Goal: Task Accomplishment & Management: Manage account settings

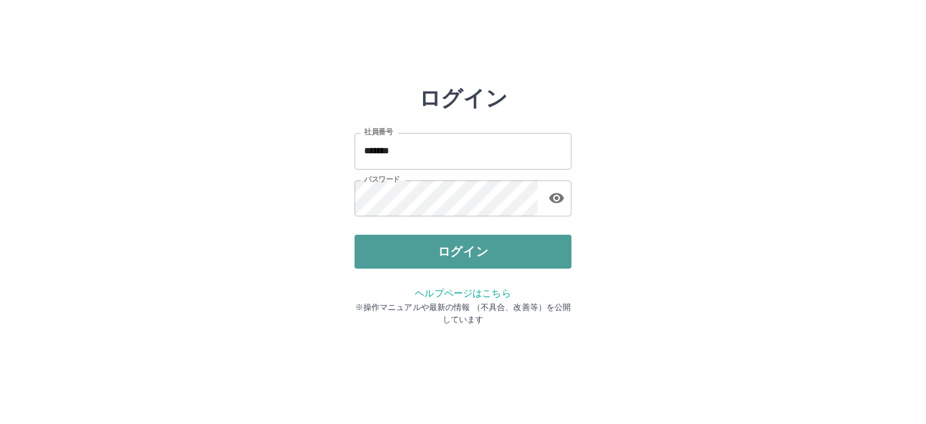
click at [429, 247] on button "ログイン" at bounding box center [463, 252] width 217 height 34
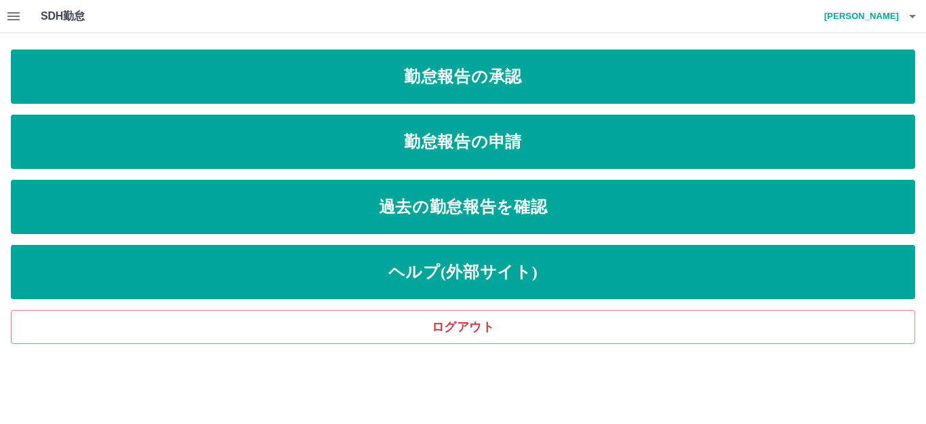
click at [3, 14] on button "button" at bounding box center [13, 16] width 27 height 33
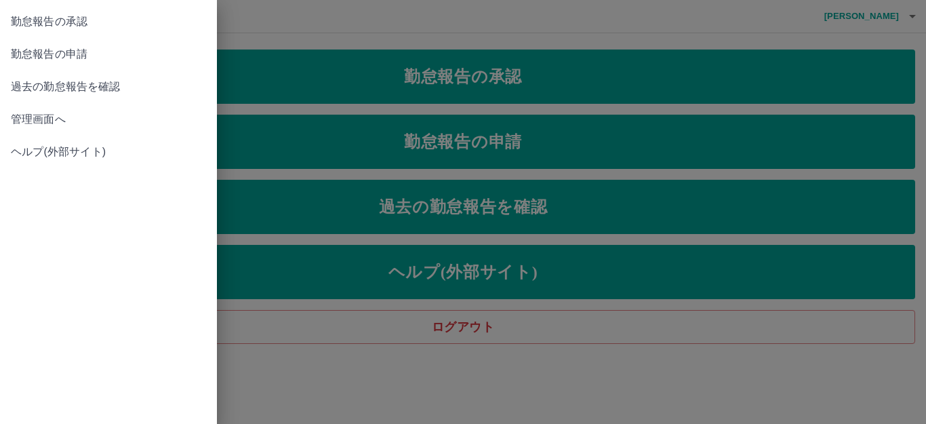
click at [59, 121] on span "管理画面へ" at bounding box center [108, 119] width 195 height 16
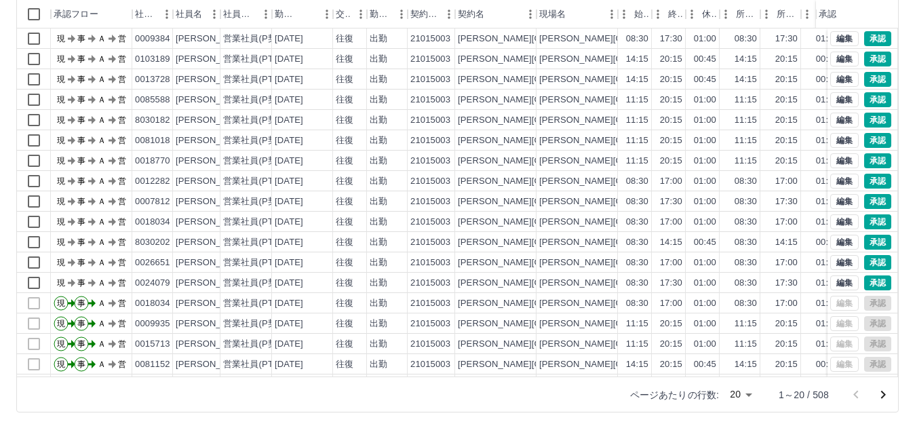
scroll to position [149, 0]
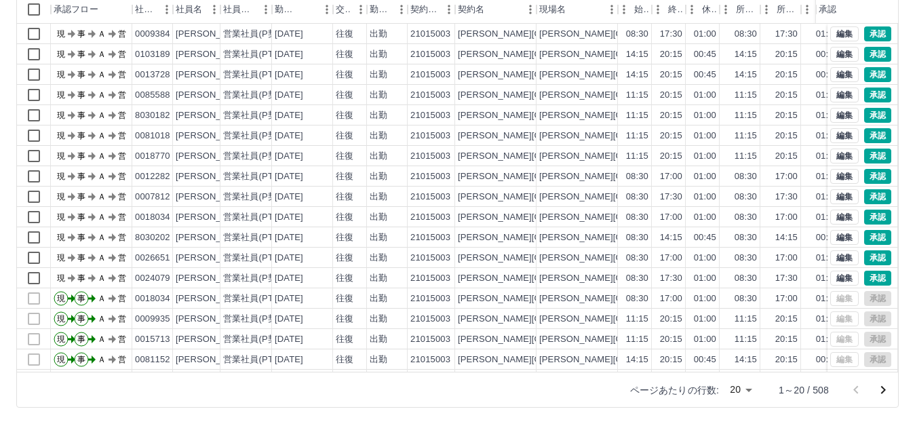
click at [739, 391] on body "SDH勤怠 [PERSON_NAME] 勤務実績承認 前月 [DATE] 次月 今月 月選択 承認モード 削除モード 一括承認 列一覧 0 フィルター 行間隔…" at bounding box center [457, 137] width 915 height 573
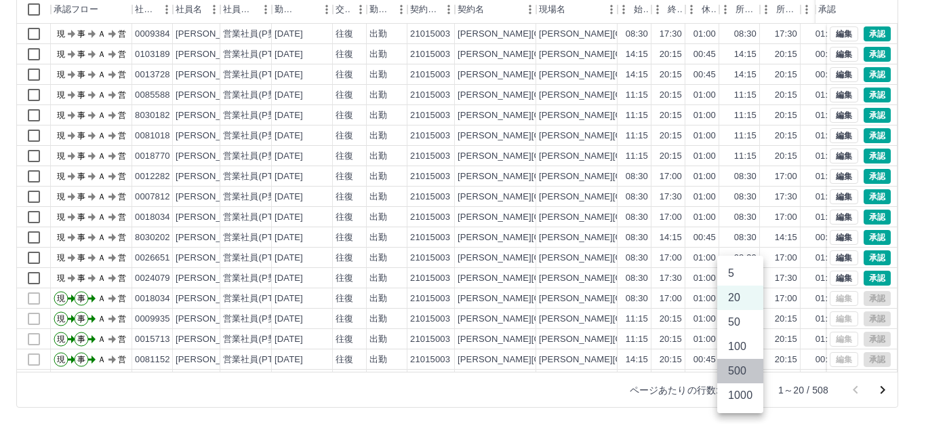
click at [738, 372] on li "500" at bounding box center [740, 371] width 46 height 24
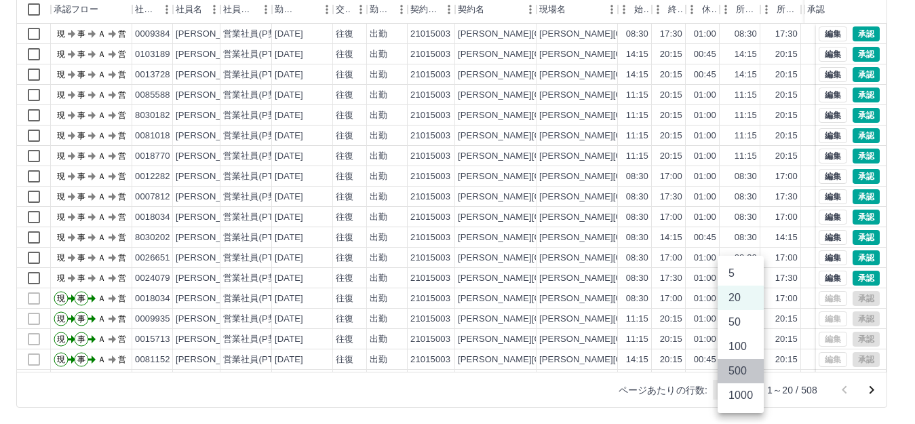
type input "***"
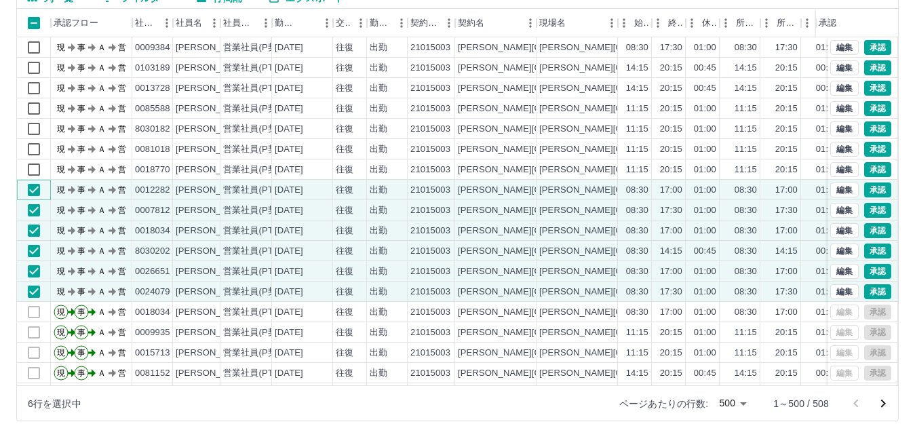
scroll to position [68, 0]
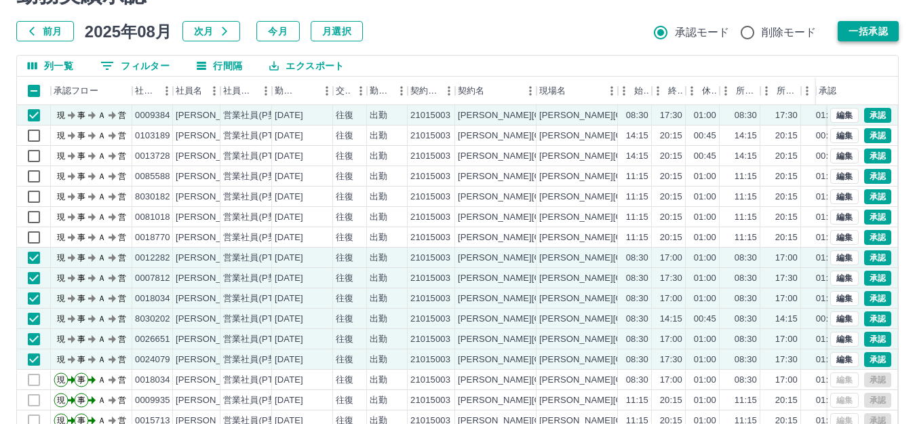
click at [868, 29] on button "一括承認" at bounding box center [867, 31] width 61 height 20
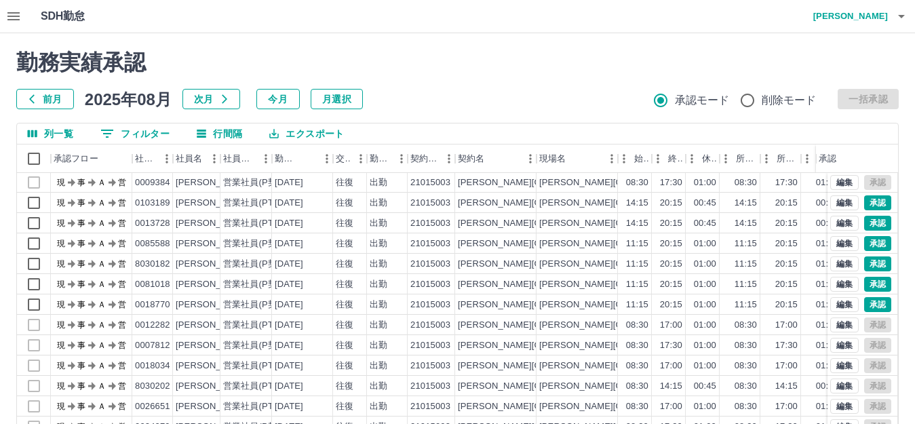
scroll to position [0, 0]
click at [912, 270] on div "勤務実績承認 前月 [DATE] 次月 今月 月選択 承認モード 削除モード 一括承認 列一覧 0 フィルター 行間隔 エクスポート 承認フロー 社員番号 社…" at bounding box center [457, 303] width 915 height 540
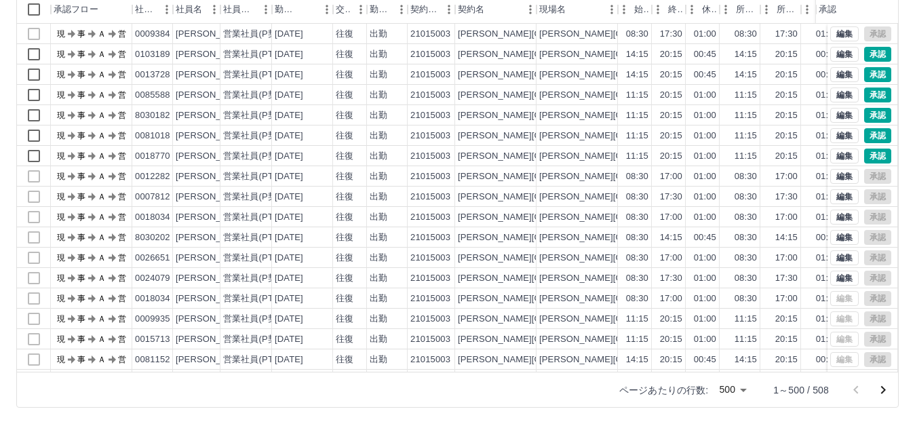
click at [912, 214] on div "勤務実績承認 前月 [DATE] 次月 今月 月選択 承認モード 削除モード 一括承認 列一覧 0 フィルター 行間隔 エクスポート 承認フロー 社員番号 社…" at bounding box center [457, 154] width 915 height 540
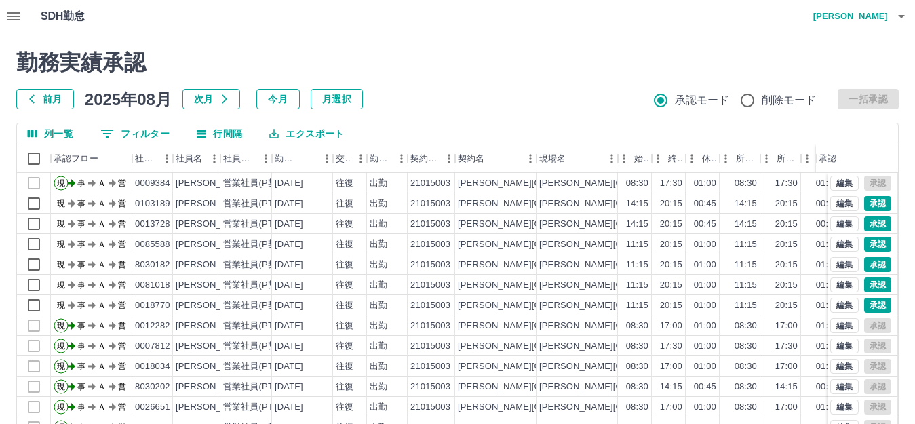
click at [859, 22] on h4 "[PERSON_NAME]" at bounding box center [846, 16] width 81 height 33
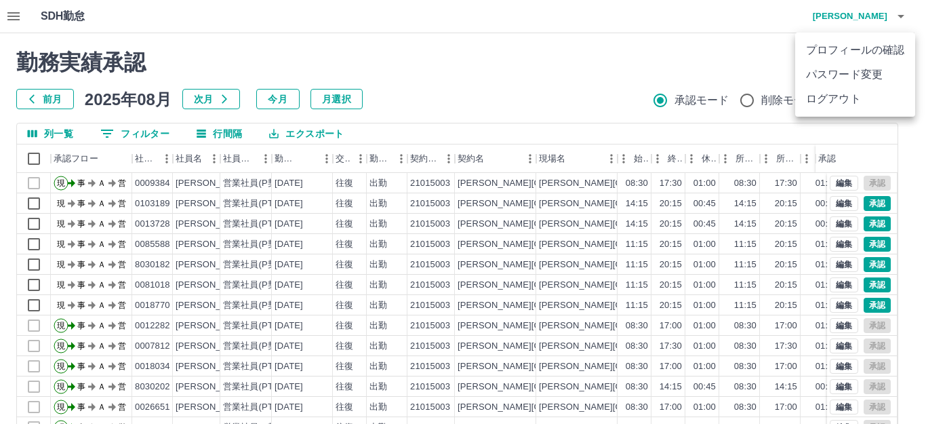
click at [829, 94] on li "ログアウト" at bounding box center [855, 99] width 120 height 24
